Goal: Find specific page/section: Find specific page/section

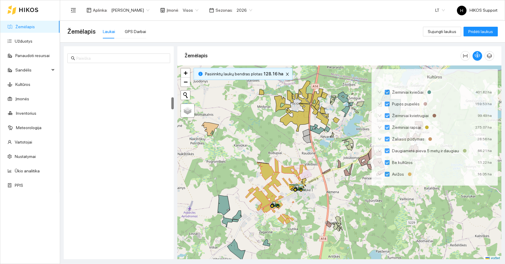
click at [21, 26] on link "Žemėlapis" at bounding box center [25, 26] width 20 height 5
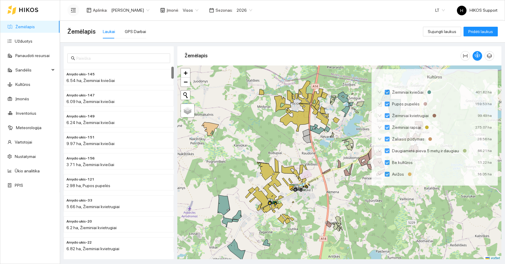
click at [72, 9] on icon "menu-fold" at bounding box center [73, 10] width 5 height 5
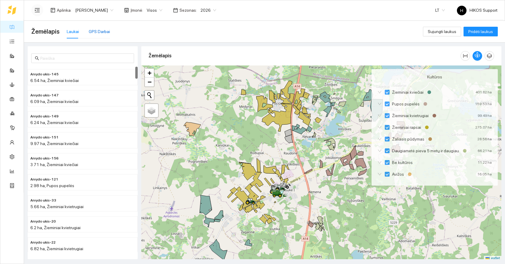
click at [100, 33] on div "GPS Darbai" at bounding box center [99, 31] width 21 height 7
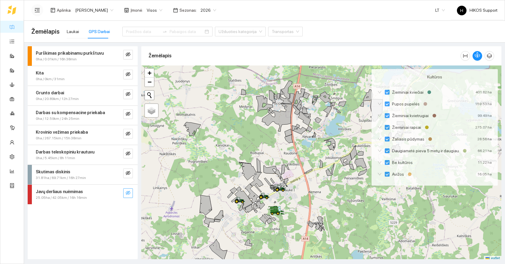
click at [127, 192] on icon "eye-invisible" at bounding box center [128, 193] width 5 height 4
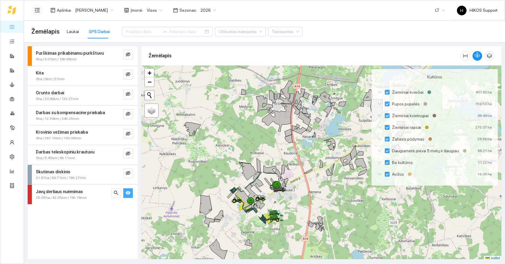
click at [249, 226] on div at bounding box center [321, 164] width 360 height 196
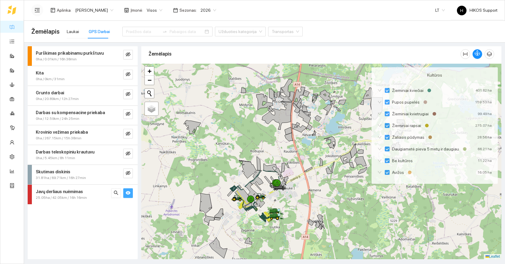
click at [249, 226] on div at bounding box center [321, 162] width 360 height 196
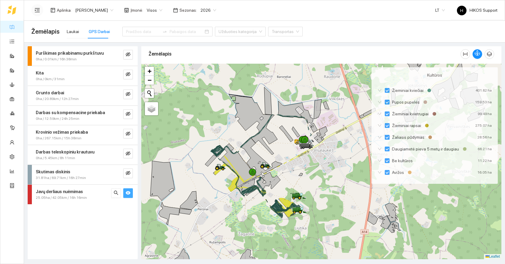
click at [270, 225] on div at bounding box center [321, 162] width 360 height 196
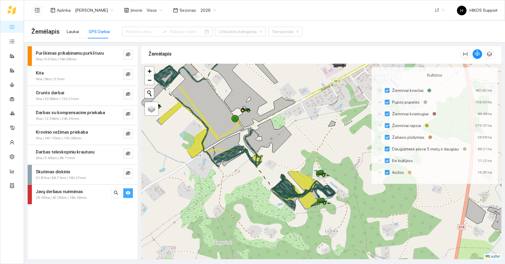
drag, startPoint x: 307, startPoint y: 136, endPoint x: 296, endPoint y: 197, distance: 61.8
click at [297, 197] on div at bounding box center [321, 162] width 360 height 196
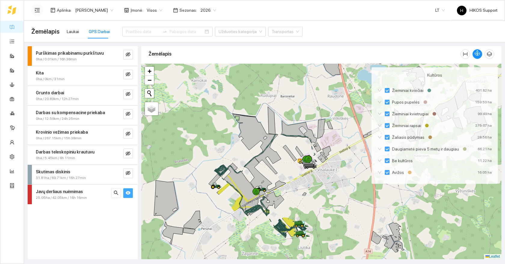
drag, startPoint x: 325, startPoint y: 211, endPoint x: 299, endPoint y: 179, distance: 41.0
click at [299, 179] on div at bounding box center [321, 162] width 360 height 196
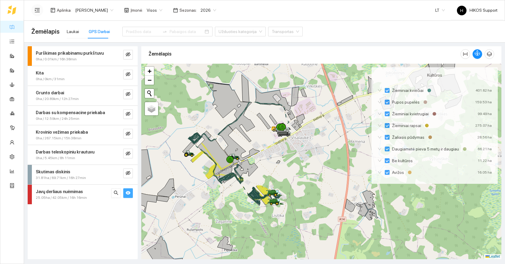
click at [243, 203] on div at bounding box center [321, 162] width 360 height 196
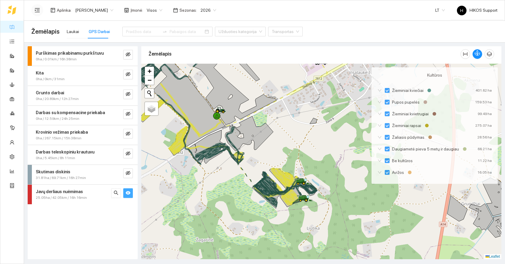
click at [292, 156] on div at bounding box center [321, 162] width 360 height 196
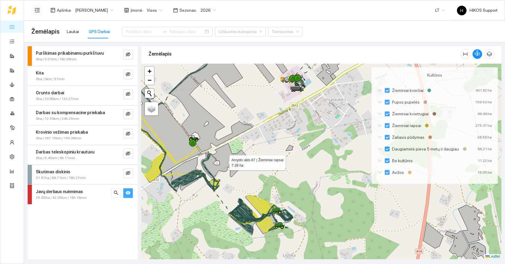
drag, startPoint x: 241, startPoint y: 162, endPoint x: 297, endPoint y: 221, distance: 80.8
click at [249, 178] on icon at bounding box center [225, 160] width 48 height 35
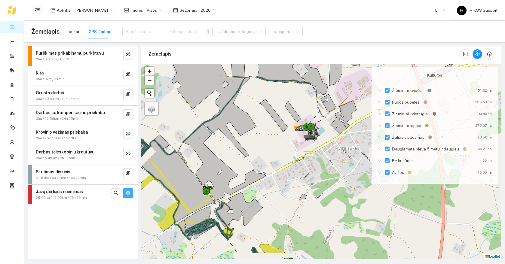
drag, startPoint x: 347, startPoint y: 223, endPoint x: 259, endPoint y: 187, distance: 95.5
click at [259, 187] on div at bounding box center [321, 162] width 360 height 196
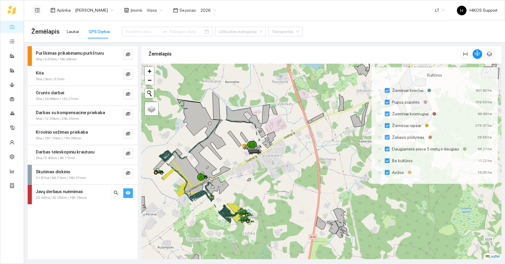
click at [179, 147] on div at bounding box center [321, 162] width 360 height 196
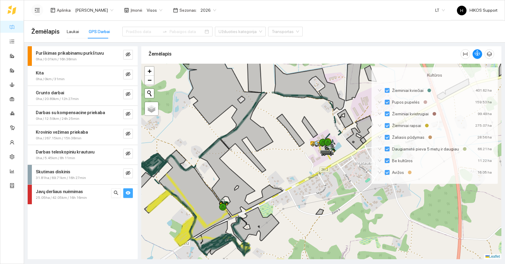
click at [157, 150] on div at bounding box center [321, 162] width 360 height 196
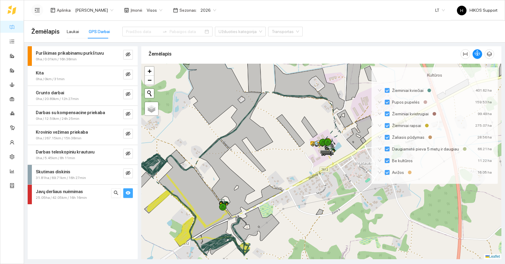
click at [157, 150] on div at bounding box center [321, 162] width 360 height 196
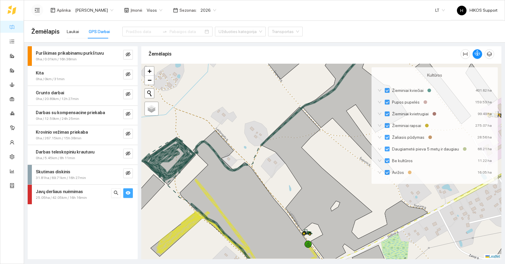
drag, startPoint x: 174, startPoint y: 156, endPoint x: 249, endPoint y: 103, distance: 92.1
click at [249, 103] on div at bounding box center [321, 162] width 360 height 196
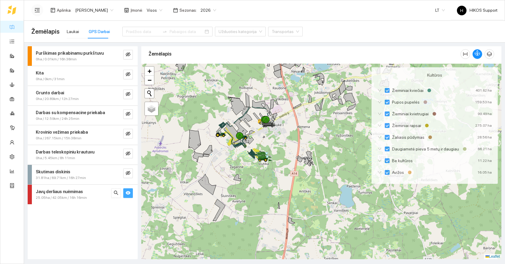
drag, startPoint x: 338, startPoint y: 123, endPoint x: 312, endPoint y: 143, distance: 33.1
click at [312, 143] on div at bounding box center [321, 162] width 360 height 196
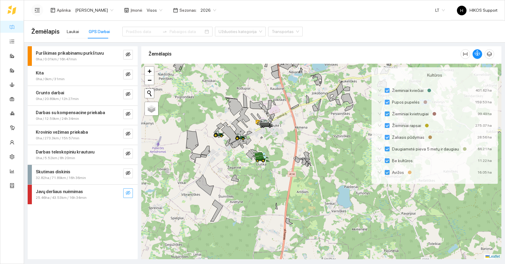
click at [95, 8] on span "[PERSON_NAME]" at bounding box center [94, 10] width 38 height 9
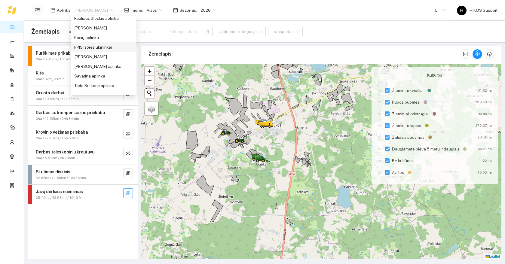
scroll to position [251, 0]
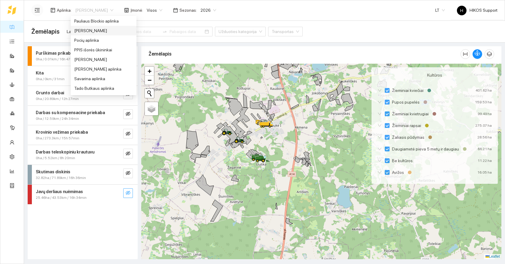
click at [88, 29] on div "[PERSON_NAME]" at bounding box center [103, 30] width 59 height 7
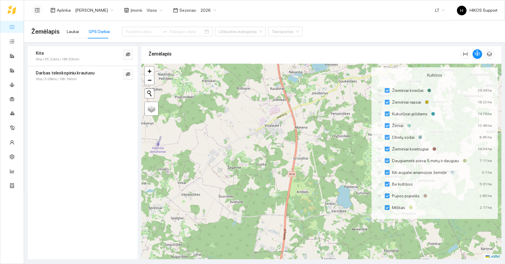
click at [125, 48] on div "Kita 0ha / 35.22km / 16h 53min" at bounding box center [83, 56] width 110 height 20
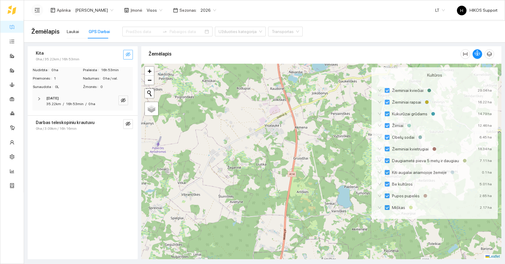
click at [129, 56] on icon "eye-invisible" at bounding box center [128, 54] width 5 height 4
click at [126, 120] on button "button" at bounding box center [128, 124] width 10 height 10
click at [81, 54] on div "Kita" at bounding box center [73, 53] width 74 height 7
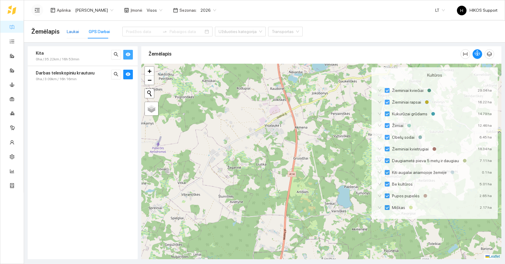
click at [73, 33] on div "Laukai" at bounding box center [73, 31] width 12 height 7
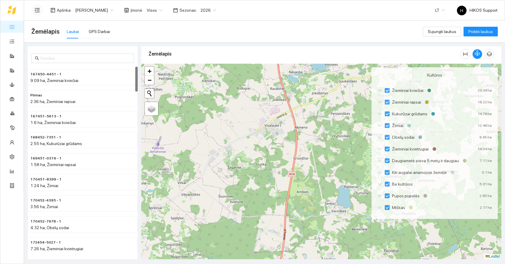
click at [66, 88] on div "PIrmas 2.36 ha, Žieminiai rapsai" at bounding box center [83, 98] width 110 height 21
click at [68, 103] on span "2.36 ha, Žieminiai rapsai" at bounding box center [52, 101] width 45 height 5
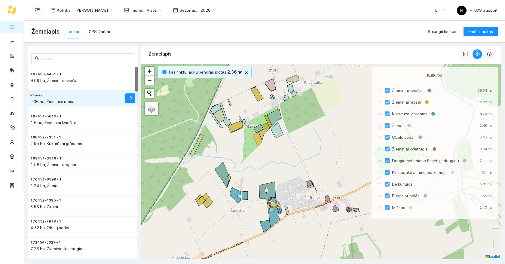
drag, startPoint x: 249, startPoint y: 209, endPoint x: 249, endPoint y: 170, distance: 39.4
click at [249, 170] on div at bounding box center [321, 162] width 360 height 196
